Goal: Task Accomplishment & Management: Manage account settings

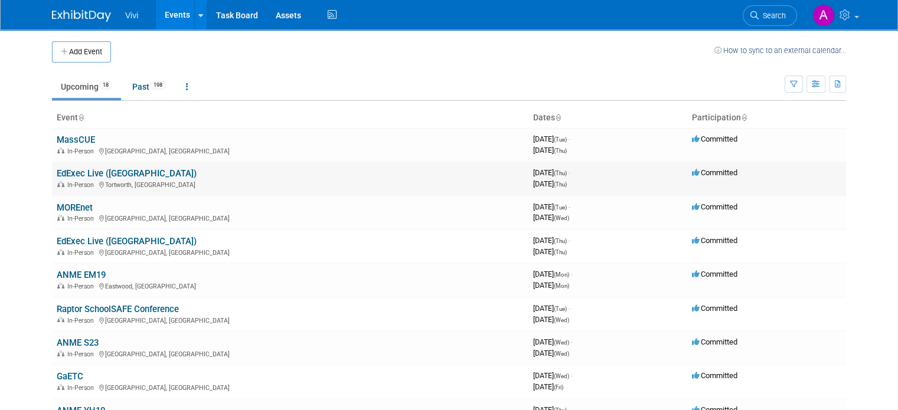
click at [110, 174] on link "EdExec Live ([GEOGRAPHIC_DATA])" at bounding box center [127, 173] width 140 height 11
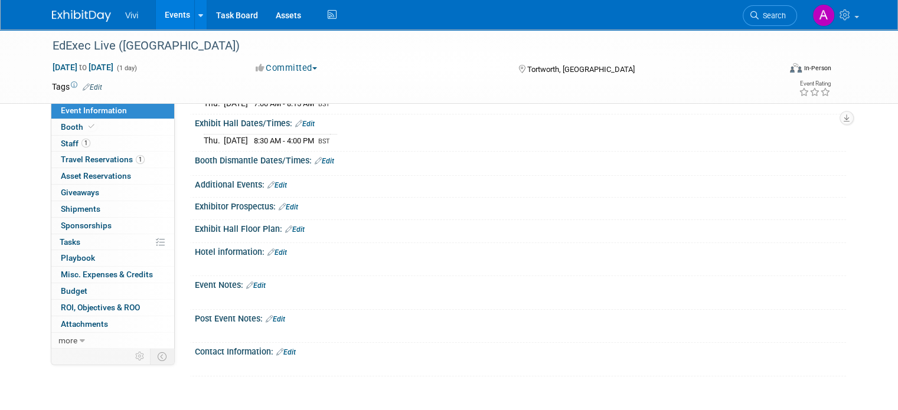
scroll to position [186, 0]
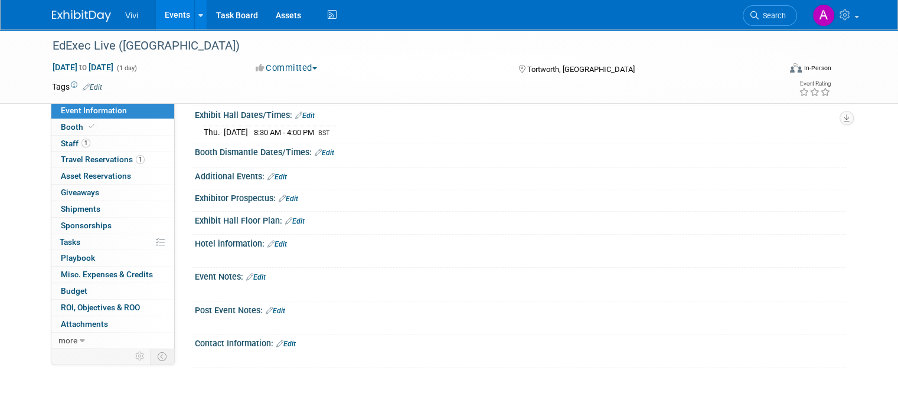
click at [251, 277] on link "Edit" at bounding box center [255, 277] width 19 height 8
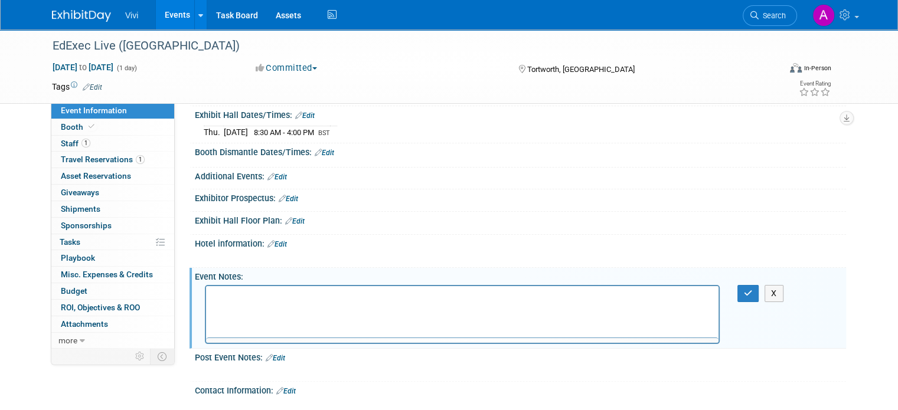
scroll to position [0, 0]
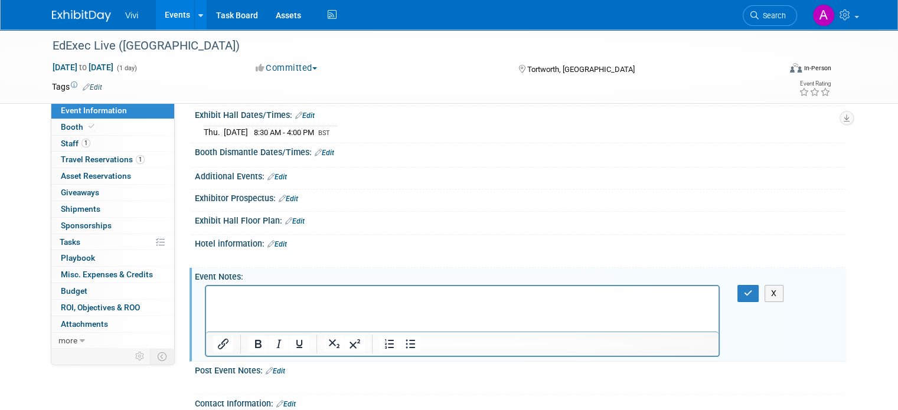
click at [246, 300] on p "Rich Text Area. Press ALT-0 for help." at bounding box center [462, 296] width 499 height 12
click at [456, 299] on p "Google Form: https://forms.gle/UemK2yWYYDb8kHVB9" at bounding box center [462, 296] width 499 height 12
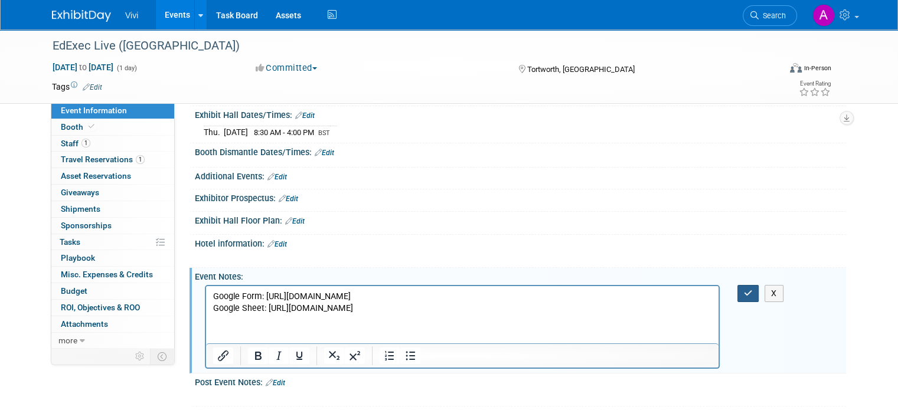
click at [759, 297] on button "button" at bounding box center [748, 293] width 22 height 17
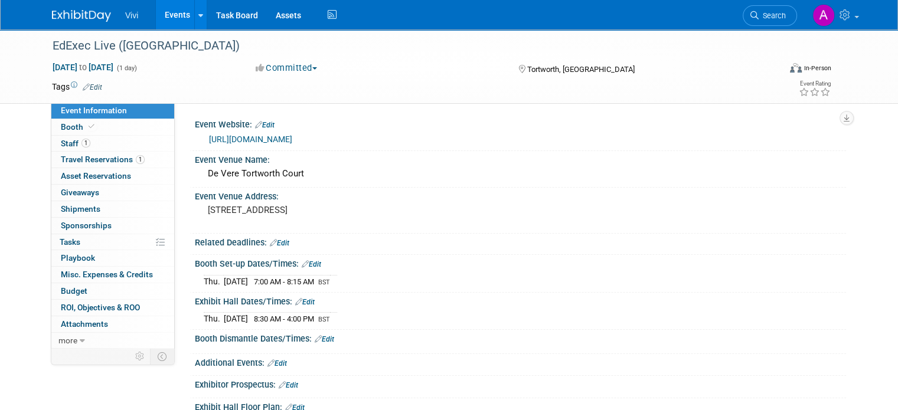
click at [158, 9] on link "Events" at bounding box center [177, 15] width 43 height 30
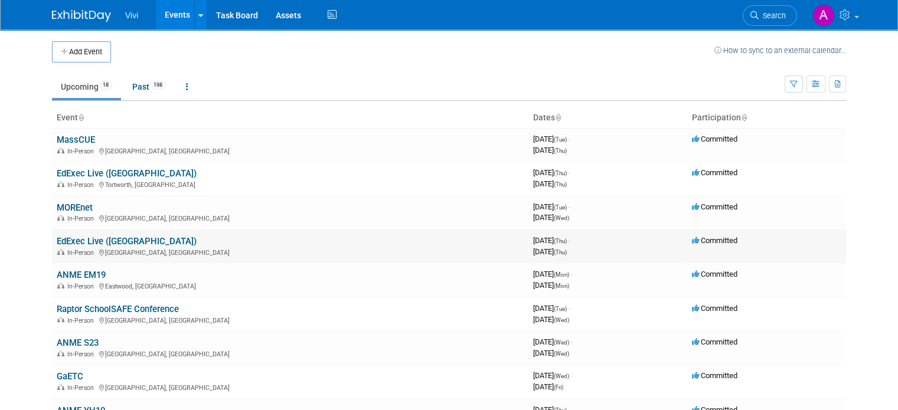
click at [109, 245] on link "EdExec Live ([GEOGRAPHIC_DATA])" at bounding box center [127, 241] width 140 height 11
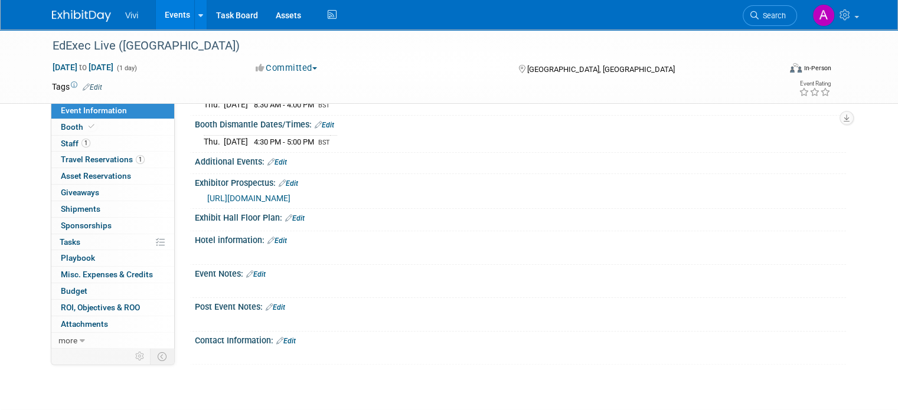
scroll to position [202, 0]
click at [253, 277] on div "X" at bounding box center [519, 280] width 636 height 6
click at [252, 269] on link "Edit" at bounding box center [255, 273] width 19 height 8
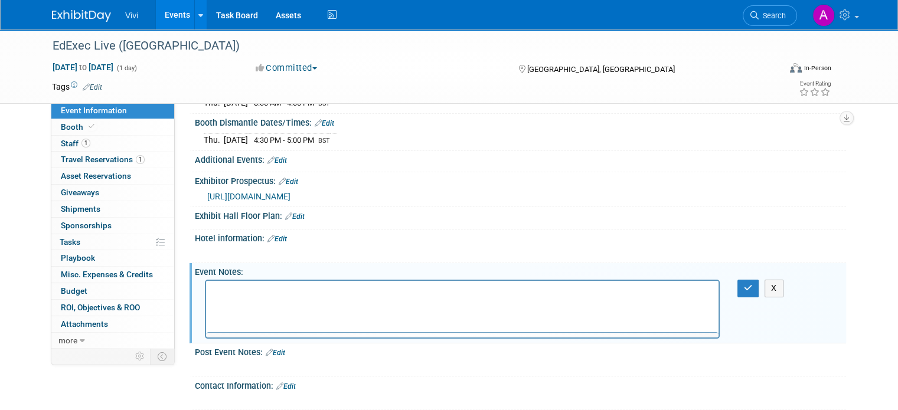
scroll to position [0, 0]
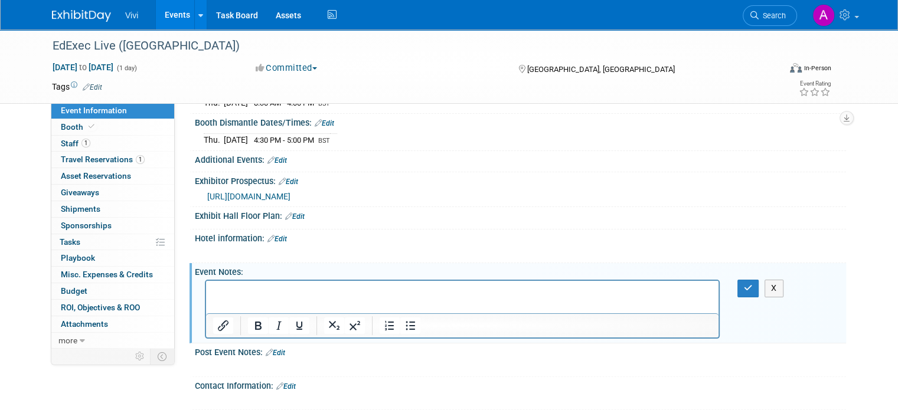
click at [247, 287] on p "Rich Text Area. Press ALT-0 for help." at bounding box center [462, 292] width 499 height 12
click at [706, 284] on html "Google form: https://docs.google.com/spreadsheets/d/1tTwl5k-QJISAeXvGYFbQA09u3y…" at bounding box center [462, 289] width 512 height 17
drag, startPoint x: 695, startPoint y: 292, endPoint x: 263, endPoint y: 290, distance: 431.4
click at [263, 290] on p "Google form: https://docs.google.com/spreadsheets/d/1tTwl5k-QJISAeXvGYFbQA09u3y…" at bounding box center [462, 292] width 499 height 12
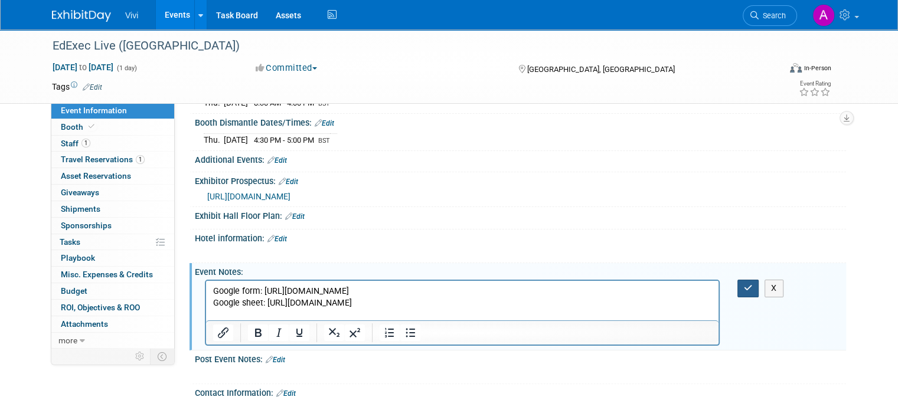
click at [759, 290] on button "button" at bounding box center [748, 288] width 22 height 17
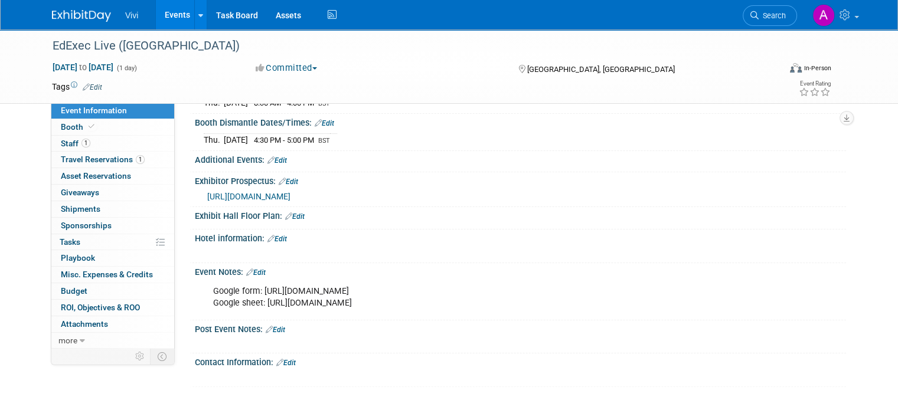
click at [453, 75] on div "Oct 23, 2025 to Oct 23, 2025 (1 day) Oct 23, 2025 to Oct 23, 2025 Committed Com…" at bounding box center [441, 70] width 797 height 18
click at [175, 17] on link "Events" at bounding box center [177, 15] width 43 height 30
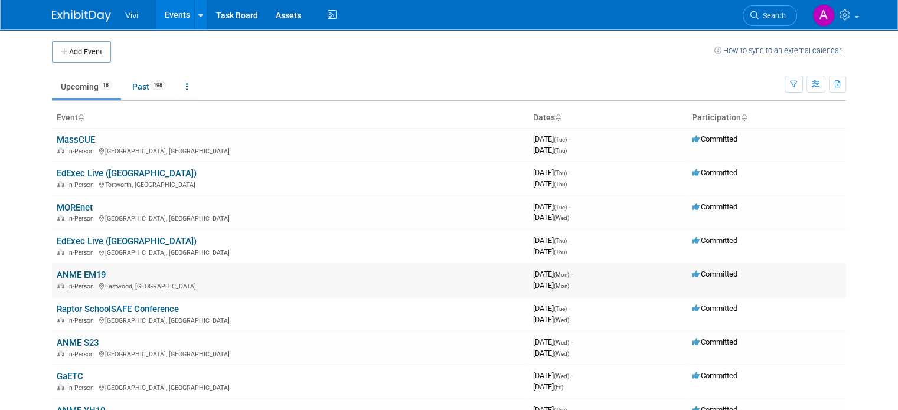
scroll to position [59, 0]
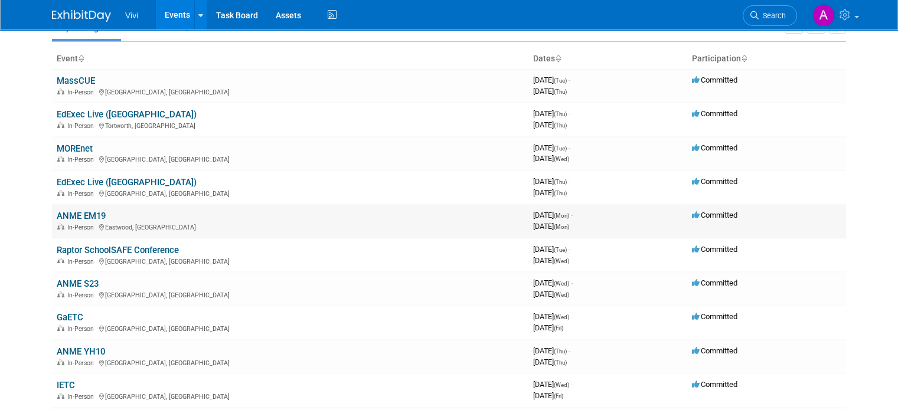
click at [74, 217] on link "ANME EM19" at bounding box center [81, 216] width 49 height 11
